Goal: Find specific page/section: Find specific page/section

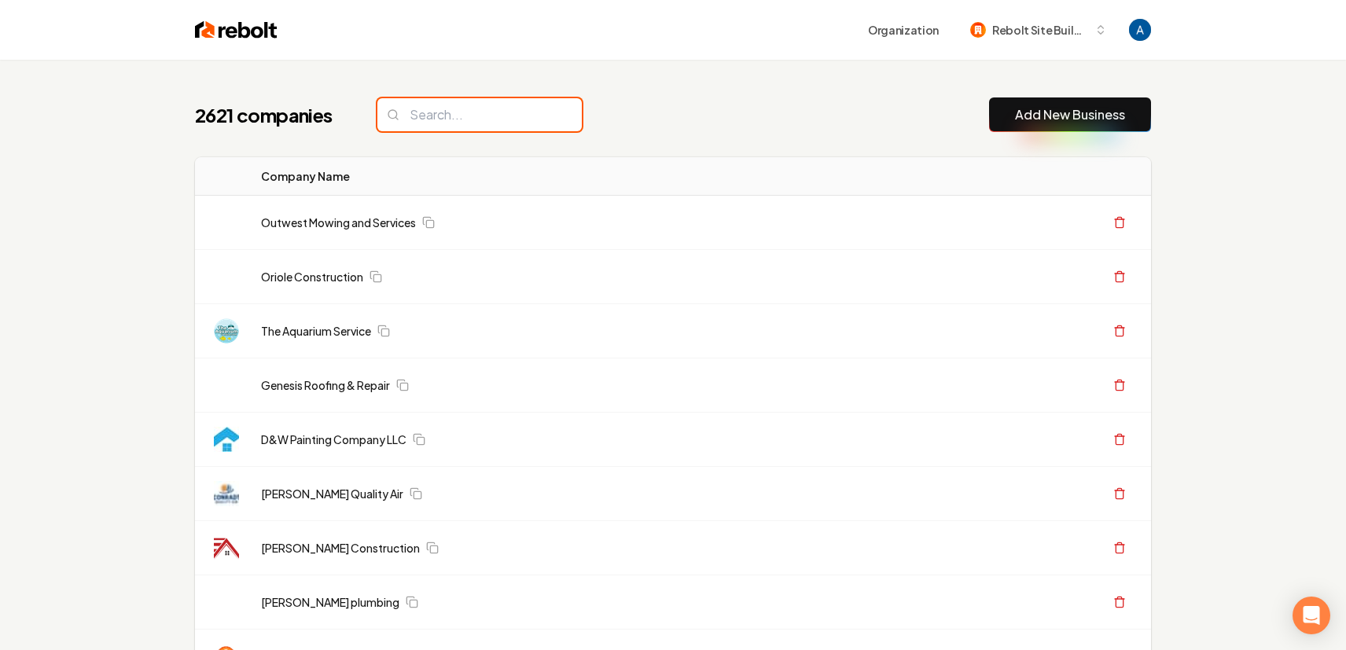
click at [460, 116] on input "search" at bounding box center [479, 114] width 204 height 33
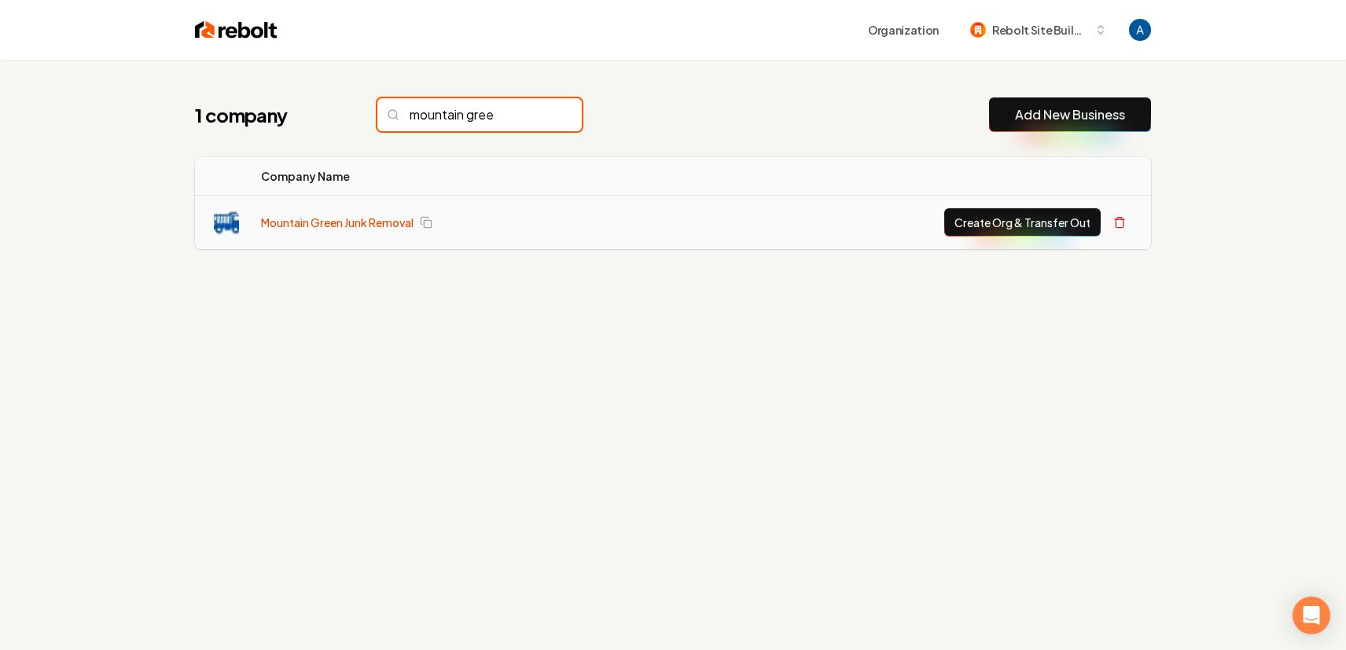
type input "mountain gree"
click at [300, 218] on link "Mountain Green Junk Removal" at bounding box center [337, 223] width 152 height 16
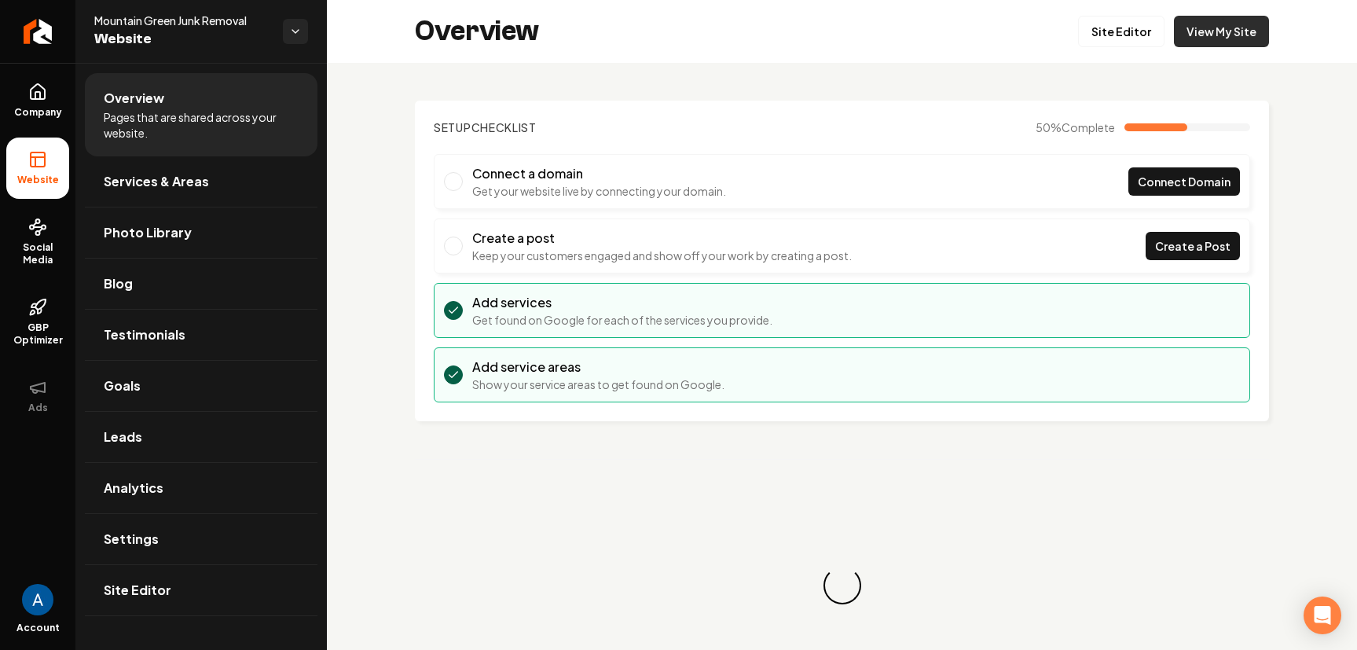
click at [1199, 41] on link "View My Site" at bounding box center [1221, 31] width 95 height 31
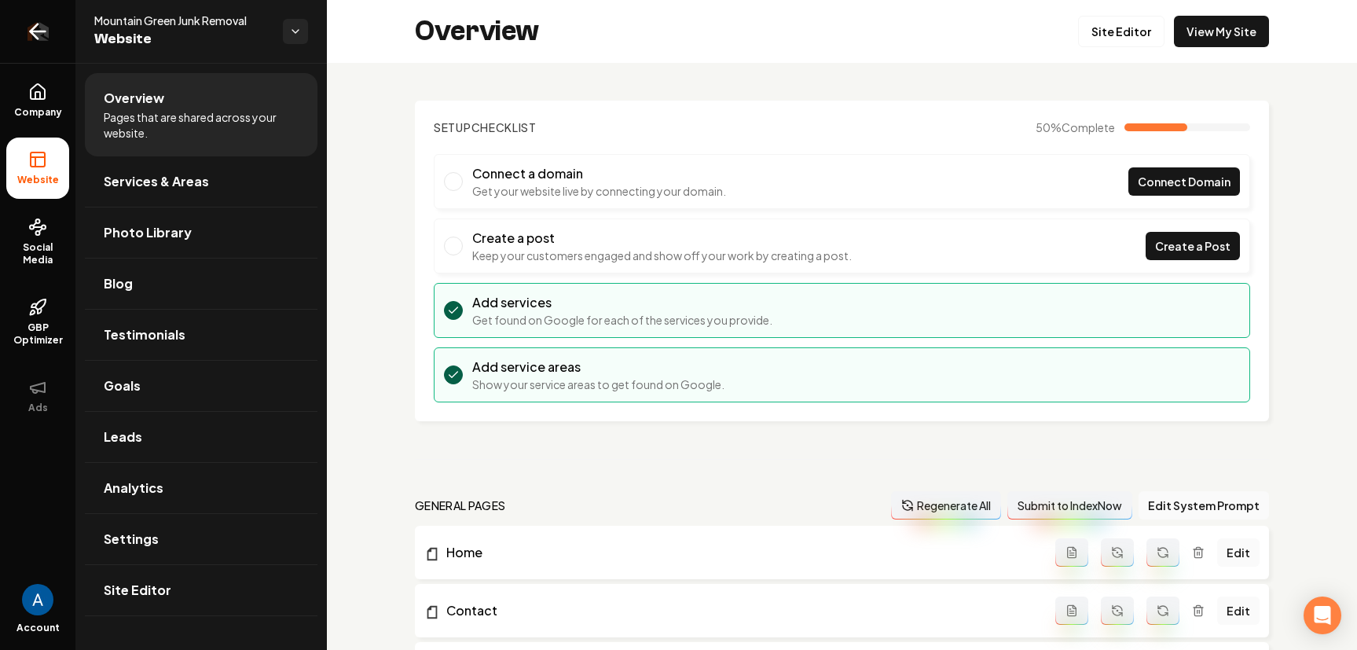
click at [48, 37] on icon "Return to dashboard" at bounding box center [37, 31] width 25 height 25
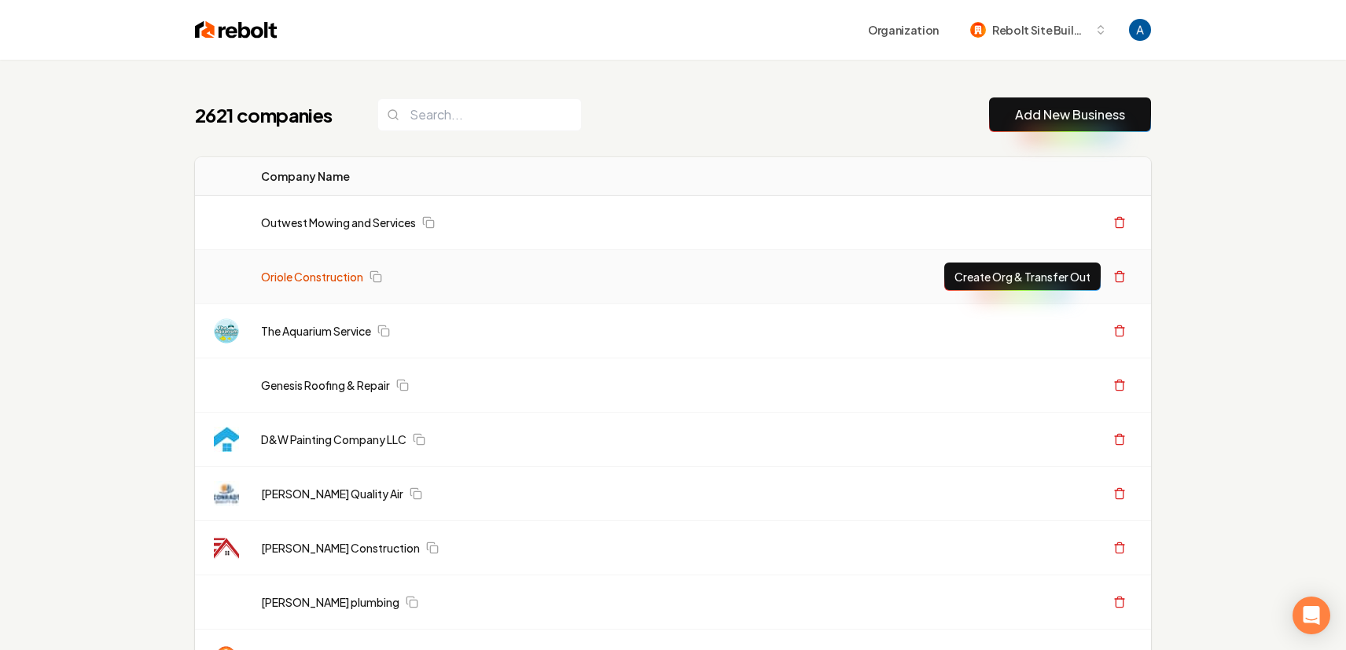
click at [287, 273] on link "Oriole Construction" at bounding box center [312, 277] width 102 height 16
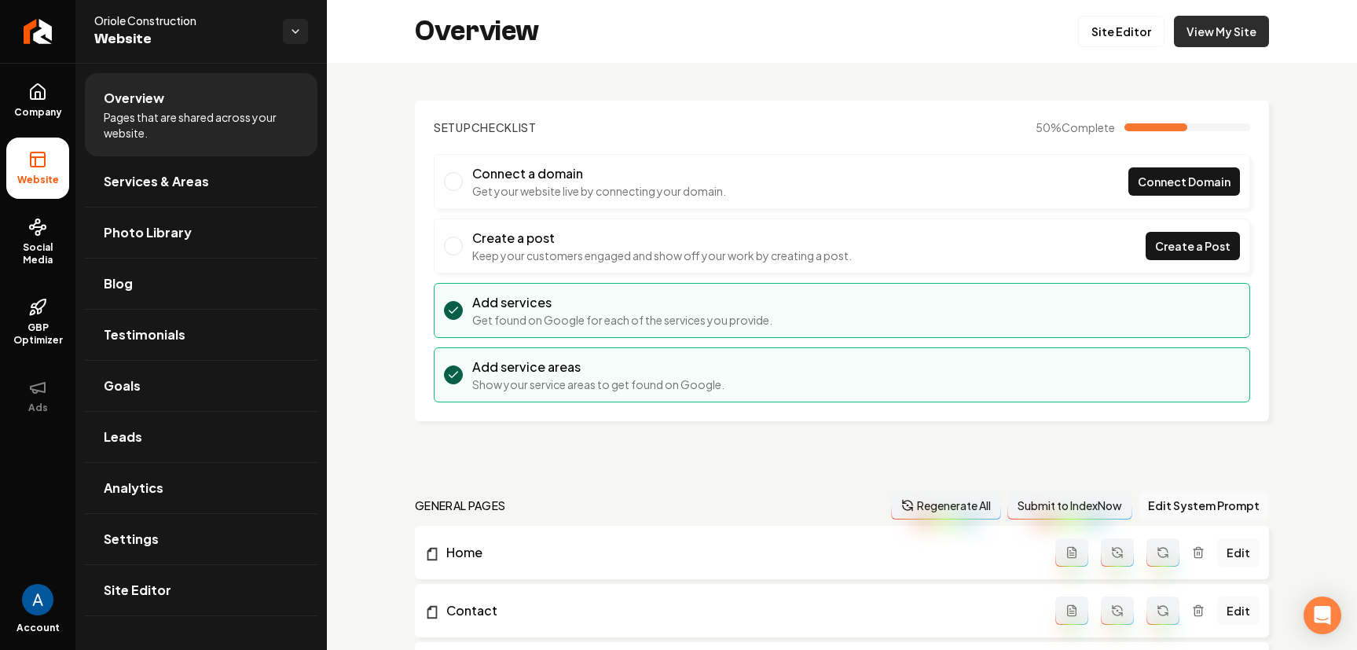
click at [1219, 21] on link "View My Site" at bounding box center [1221, 31] width 95 height 31
click at [29, 35] on icon "Return to dashboard" at bounding box center [37, 31] width 25 height 25
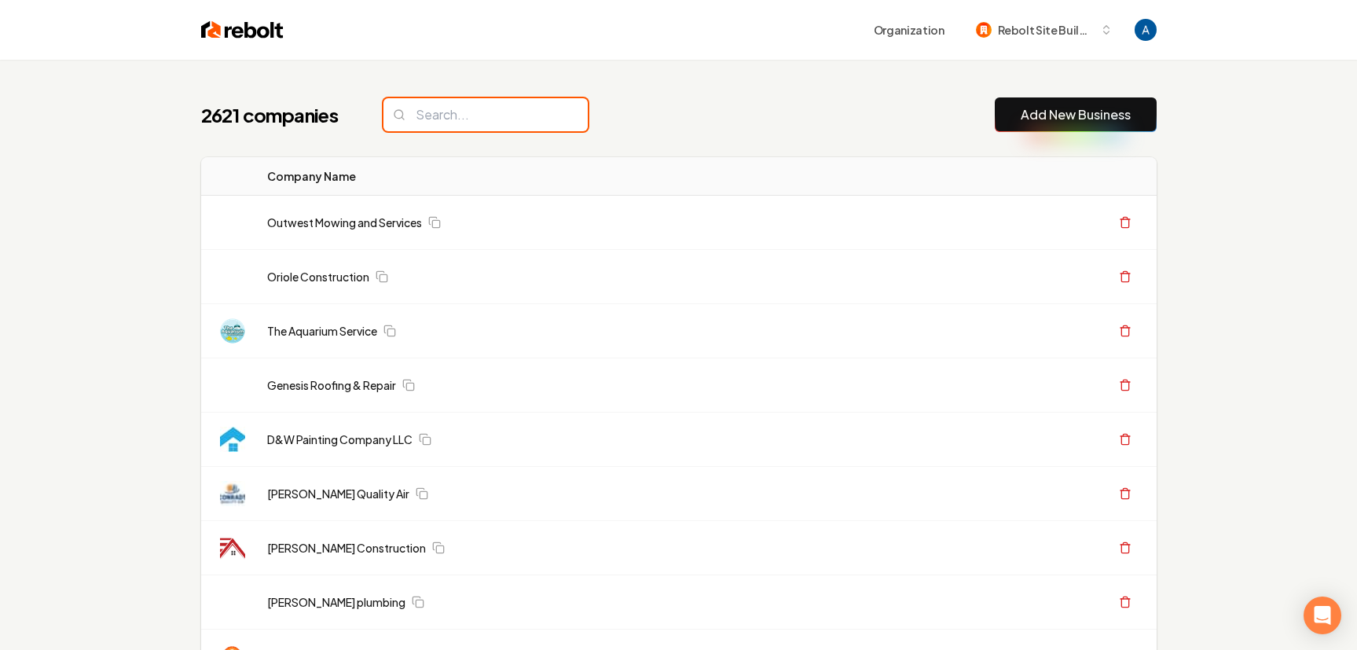
click at [507, 122] on input "search" at bounding box center [486, 114] width 204 height 33
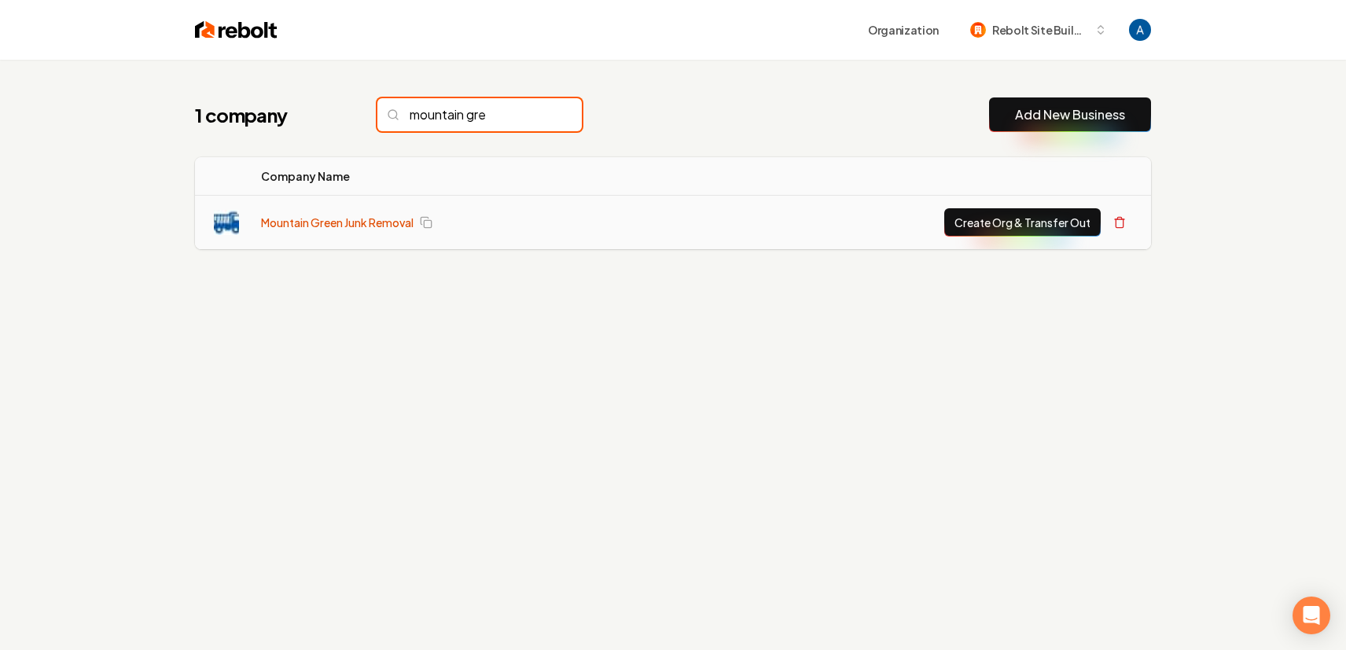
type input "mountain gre"
click at [380, 226] on link "Mountain Green Junk Removal" at bounding box center [337, 223] width 152 height 16
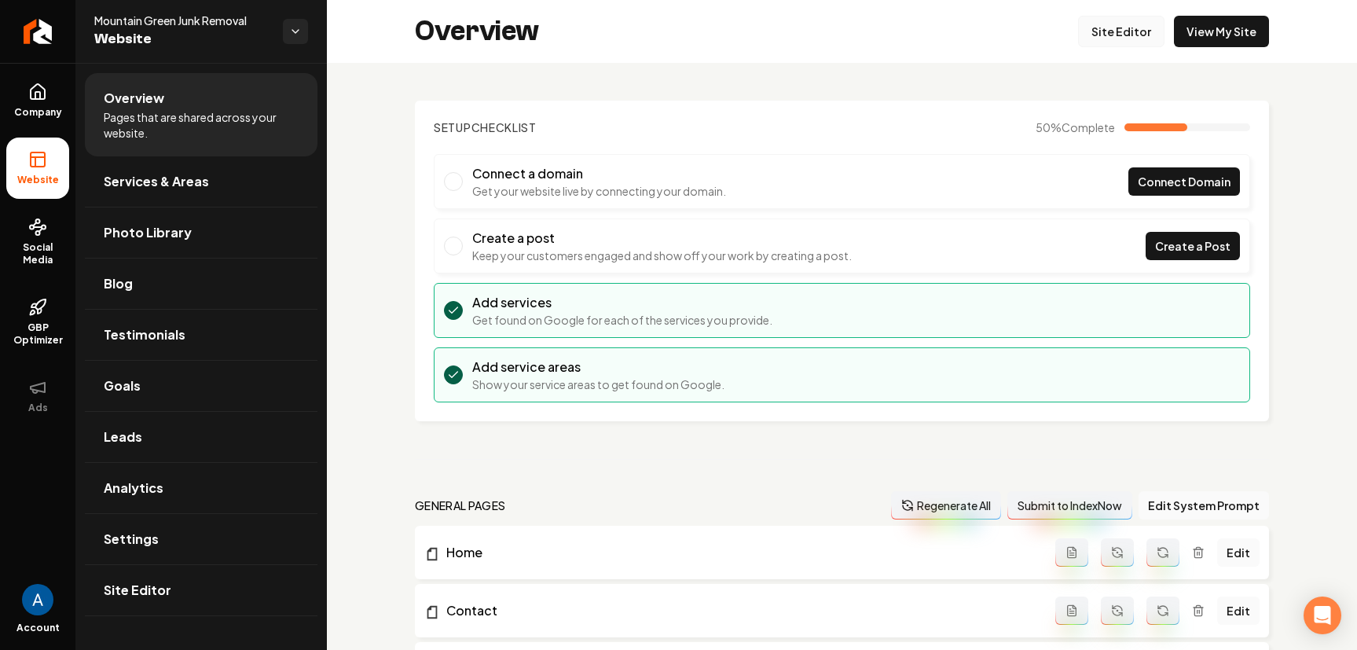
click at [1098, 37] on link "Site Editor" at bounding box center [1121, 31] width 86 height 31
